Goal: Information Seeking & Learning: Learn about a topic

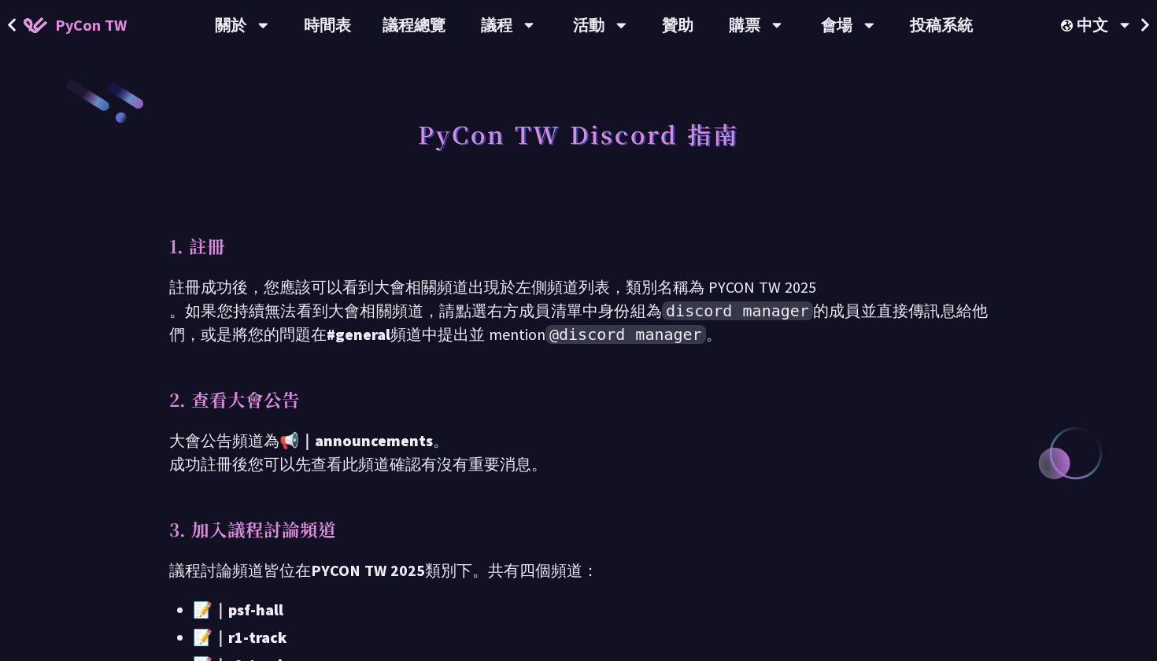
click at [589, 382] on div "PyCon TW Discord 指南 1. 註冊 註冊成功後，您應該可以看到大會相關頻道出現於左側頻道列表，類別名稱為 PYCON TW 2025 。如果您…" at bounding box center [578, 430] width 818 height 641
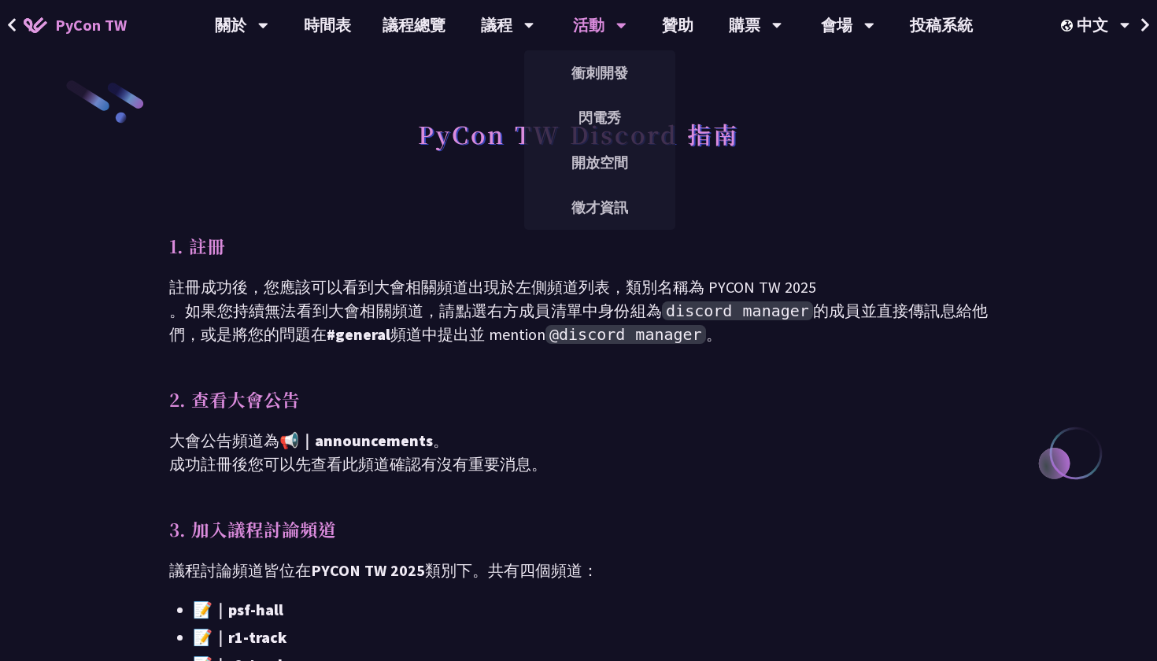
click at [589, 35] on div "活動" at bounding box center [600, 25] width 54 height 50
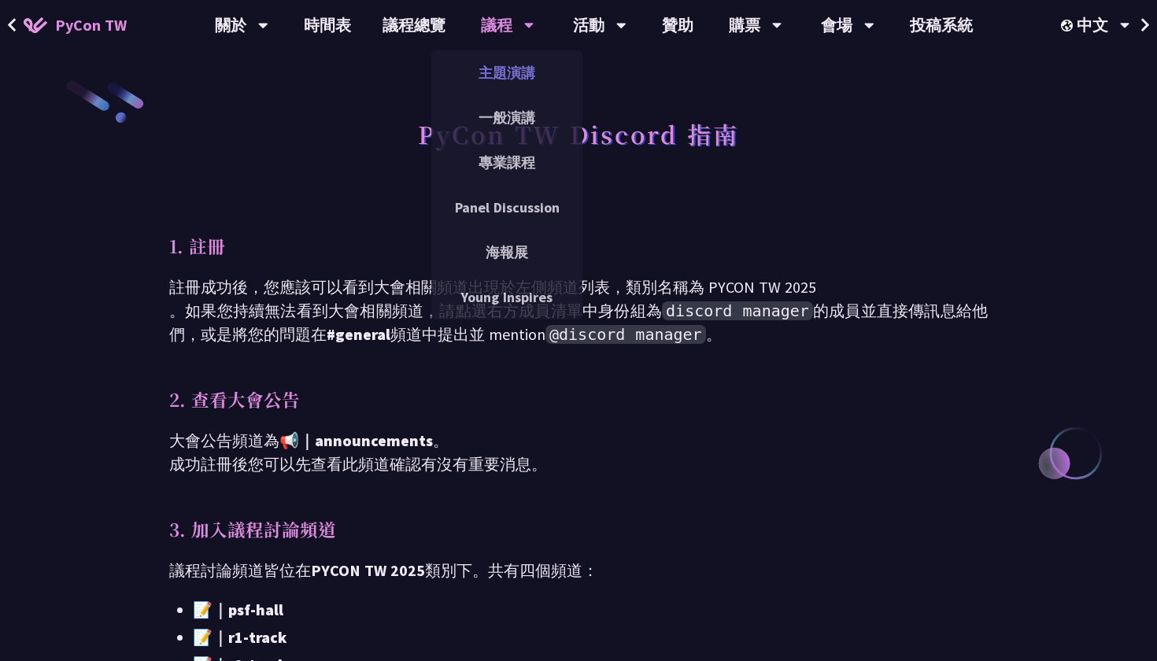
click at [507, 64] on link "主題演講" at bounding box center [506, 72] width 151 height 37
click at [492, 81] on link "主題演講" at bounding box center [506, 72] width 151 height 37
click at [500, 119] on link "一般演講" at bounding box center [506, 117] width 151 height 37
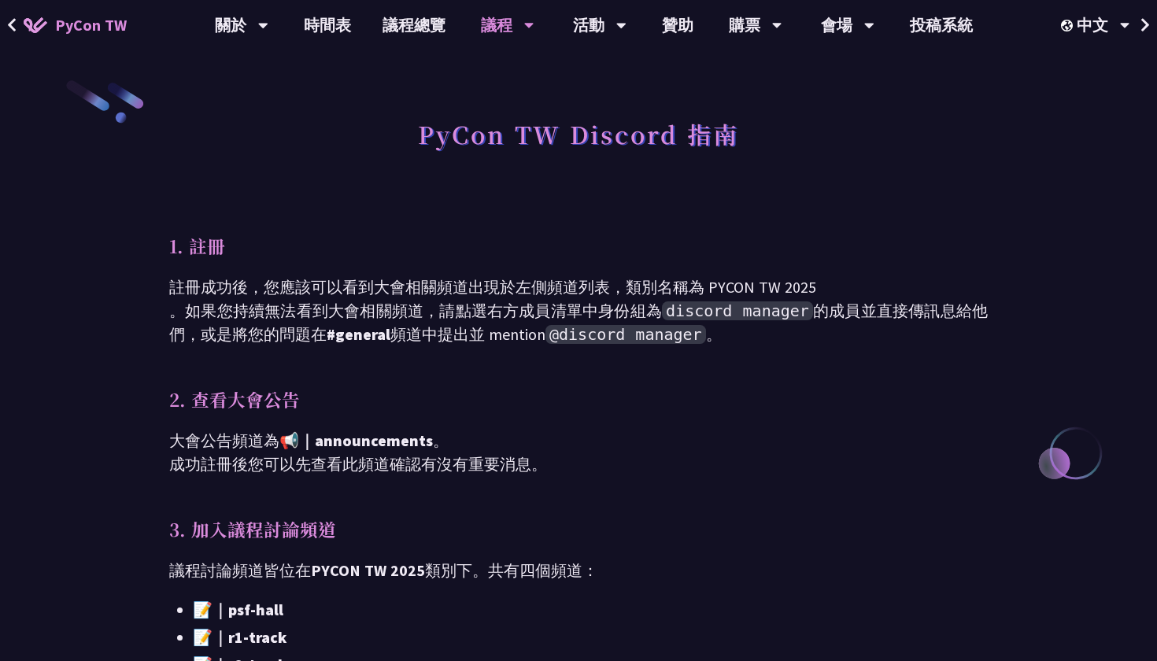
click at [26, 40] on link "PyCon TW" at bounding box center [75, 25] width 135 height 39
click at [12, 24] on icon at bounding box center [12, 25] width 10 height 16
click at [78, 24] on span "PyCon TW" at bounding box center [91, 25] width 72 height 24
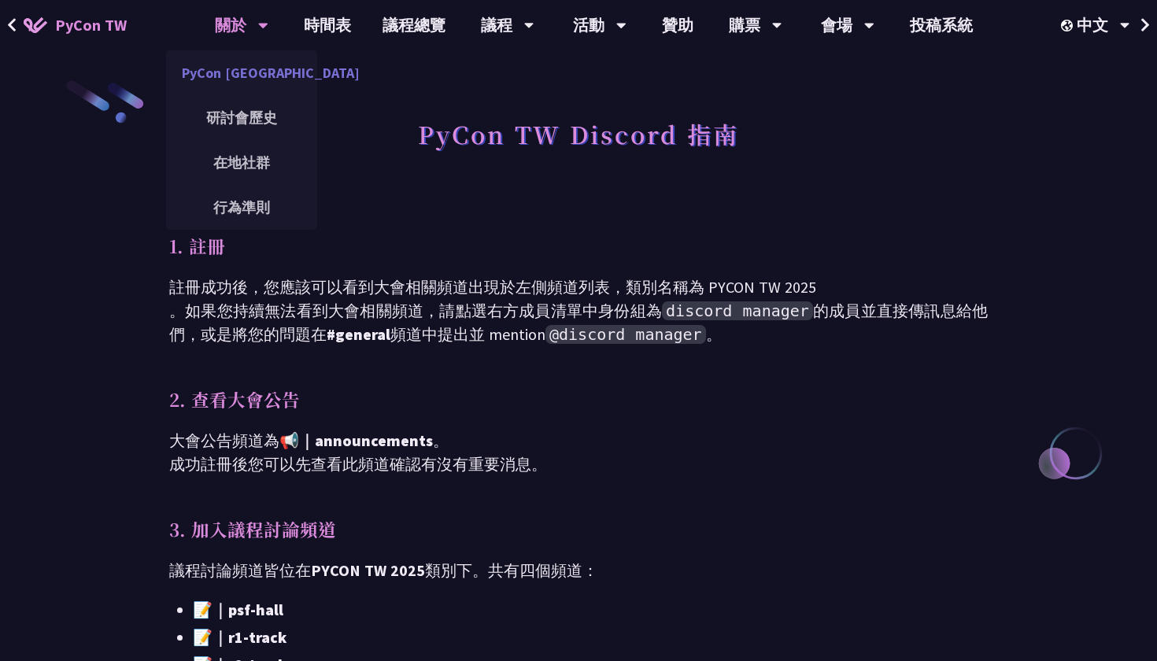
click at [261, 69] on link "PyCon [GEOGRAPHIC_DATA]" at bounding box center [241, 72] width 151 height 37
